Goal: Transaction & Acquisition: Purchase product/service

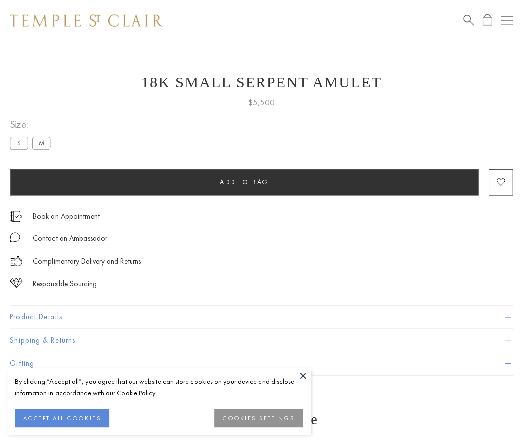
scroll to position [0, 0]
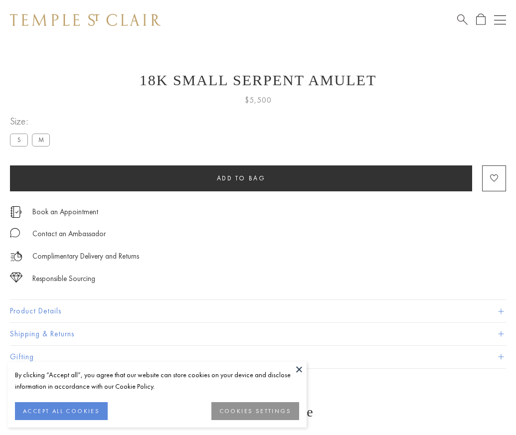
click at [241, 178] on span "Add to bag" at bounding box center [241, 178] width 49 height 8
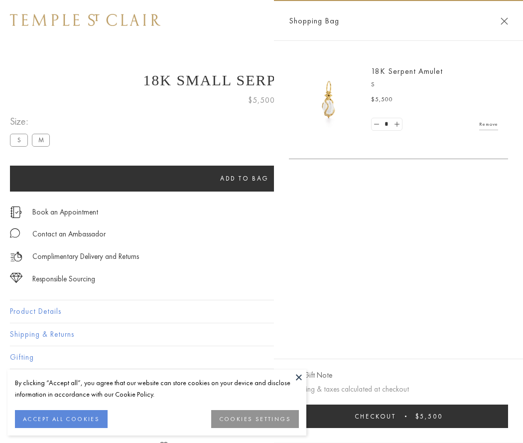
click at [399, 416] on button "Checkout $5,500" at bounding box center [398, 415] width 219 height 23
